Goal: Transaction & Acquisition: Purchase product/service

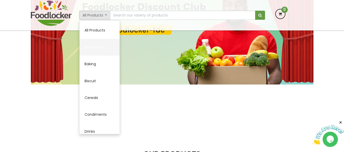
scroll to position [36, 0]
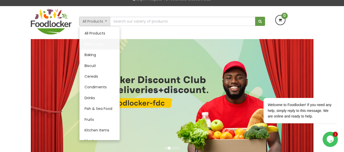
click at [92, 43] on link "Baby Food" at bounding box center [99, 44] width 40 height 11
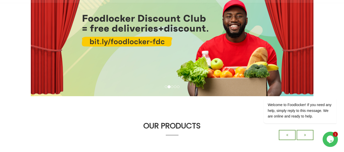
scroll to position [137, 0]
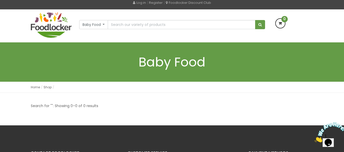
scroll to position [25, 0]
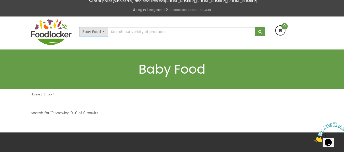
click at [97, 31] on button "Baby Food" at bounding box center [93, 31] width 29 height 9
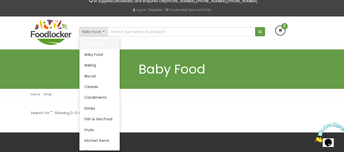
click at [97, 43] on link "All Products" at bounding box center [99, 43] width 40 height 11
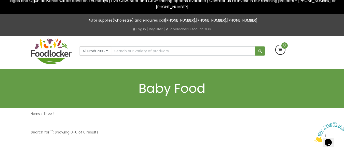
scroll to position [0, 0]
